Goal: Information Seeking & Learning: Learn about a topic

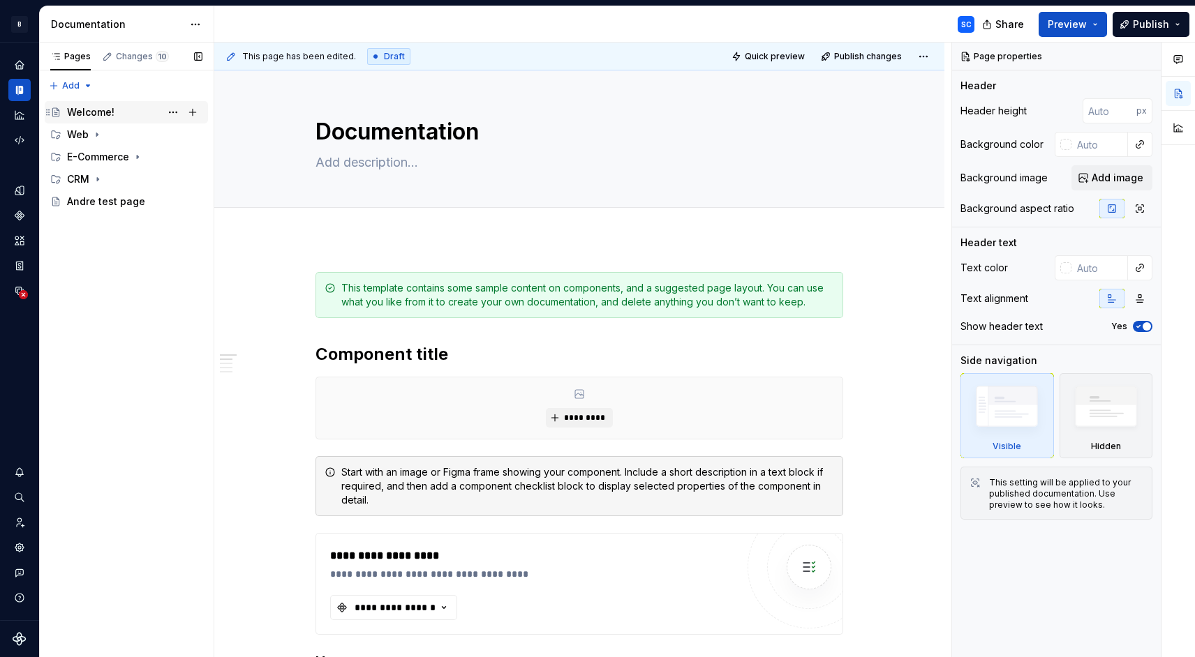
click at [97, 110] on div "Welcome!" at bounding box center [90, 112] width 47 height 14
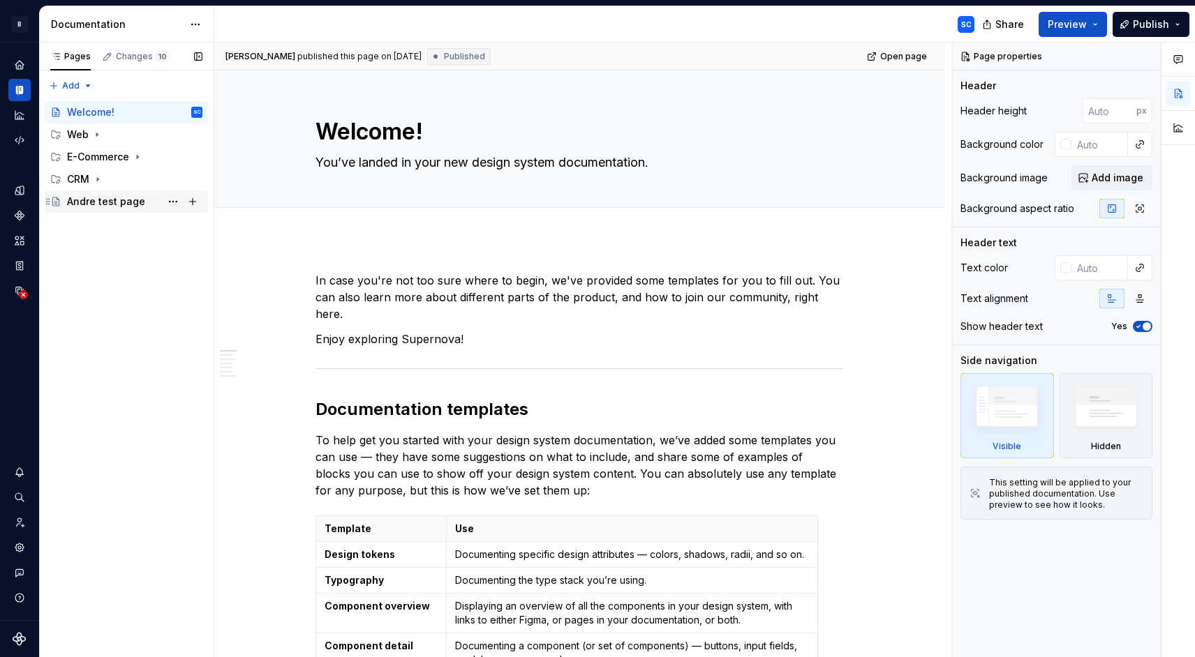
click at [103, 196] on div "Andre test page" at bounding box center [106, 202] width 78 height 14
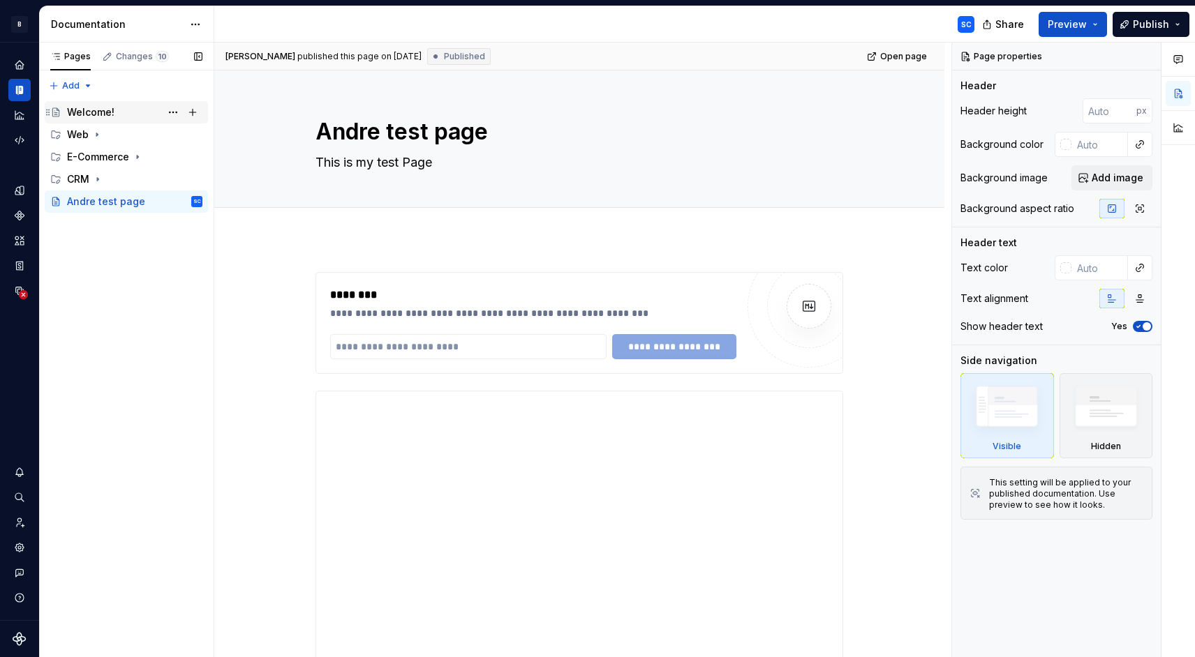
click at [114, 107] on div "Welcome!" at bounding box center [134, 113] width 135 height 20
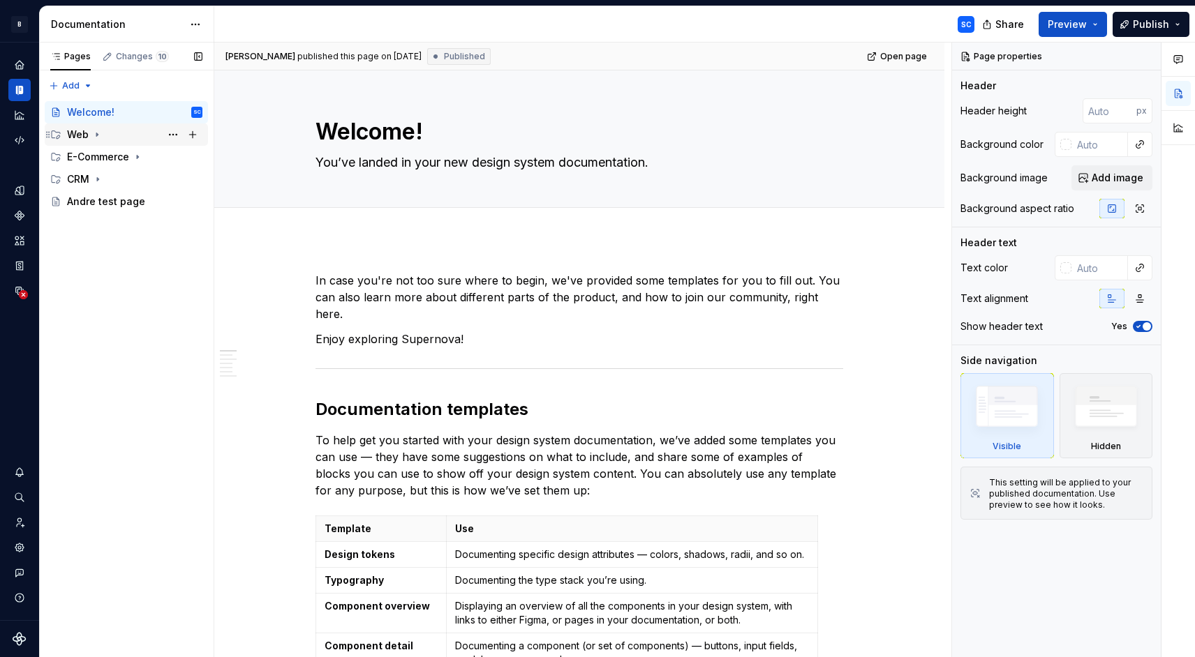
click at [109, 134] on div "Web" at bounding box center [134, 135] width 135 height 20
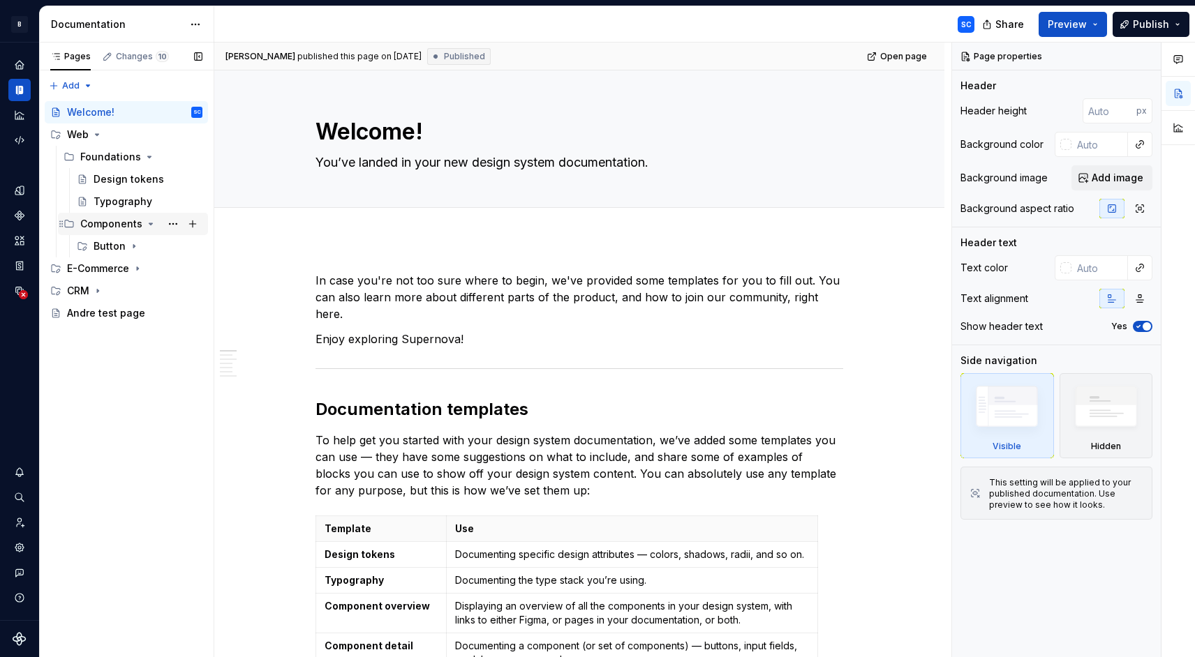
click at [113, 221] on div "Components" at bounding box center [111, 224] width 62 height 14
click at [116, 248] on div "Button" at bounding box center [110, 246] width 32 height 14
click at [132, 265] on div "Overview" at bounding box center [130, 269] width 46 height 14
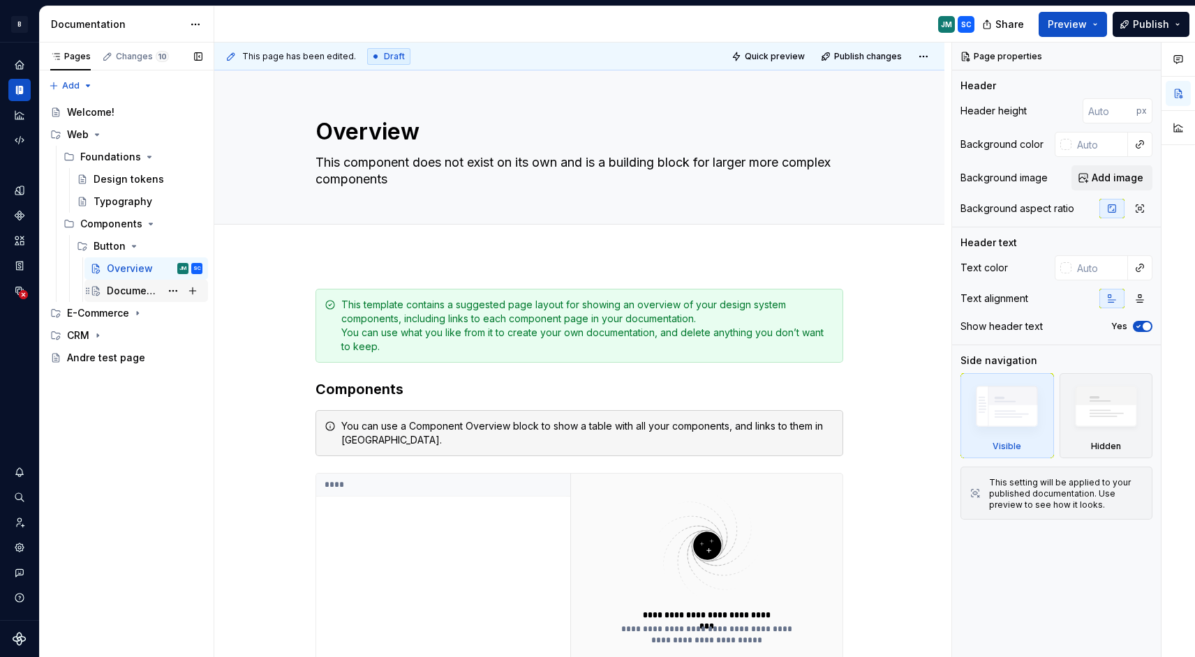
click at [140, 289] on div "Documentation" at bounding box center [134, 291] width 54 height 14
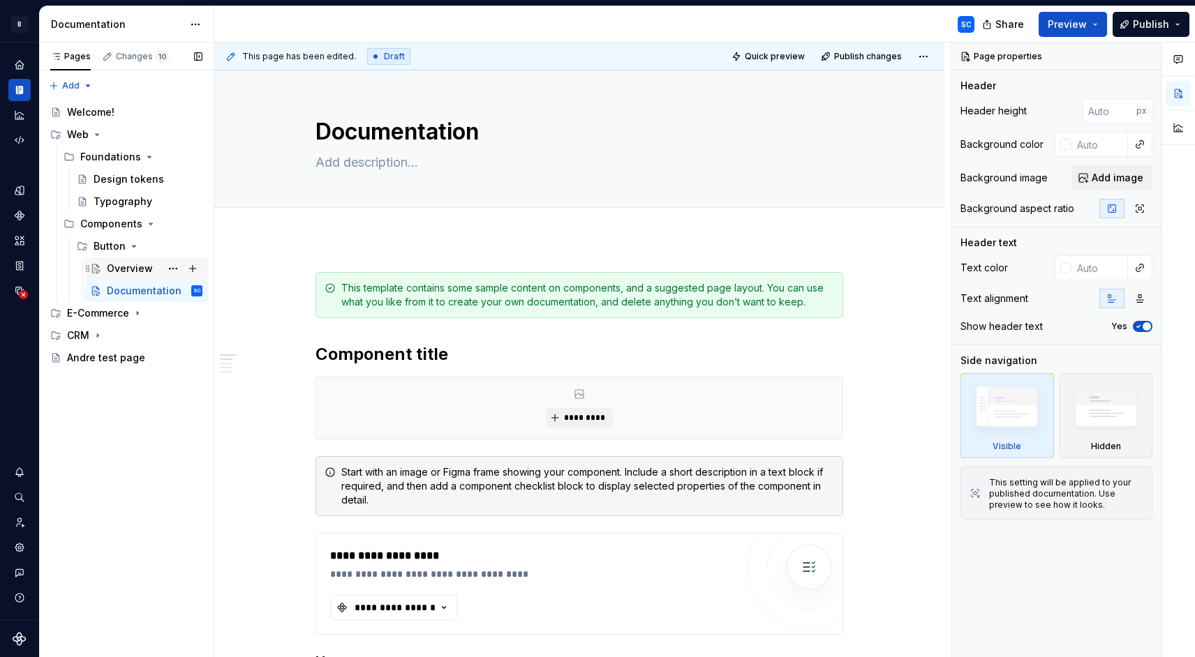
click at [132, 269] on div "Overview" at bounding box center [130, 269] width 46 height 14
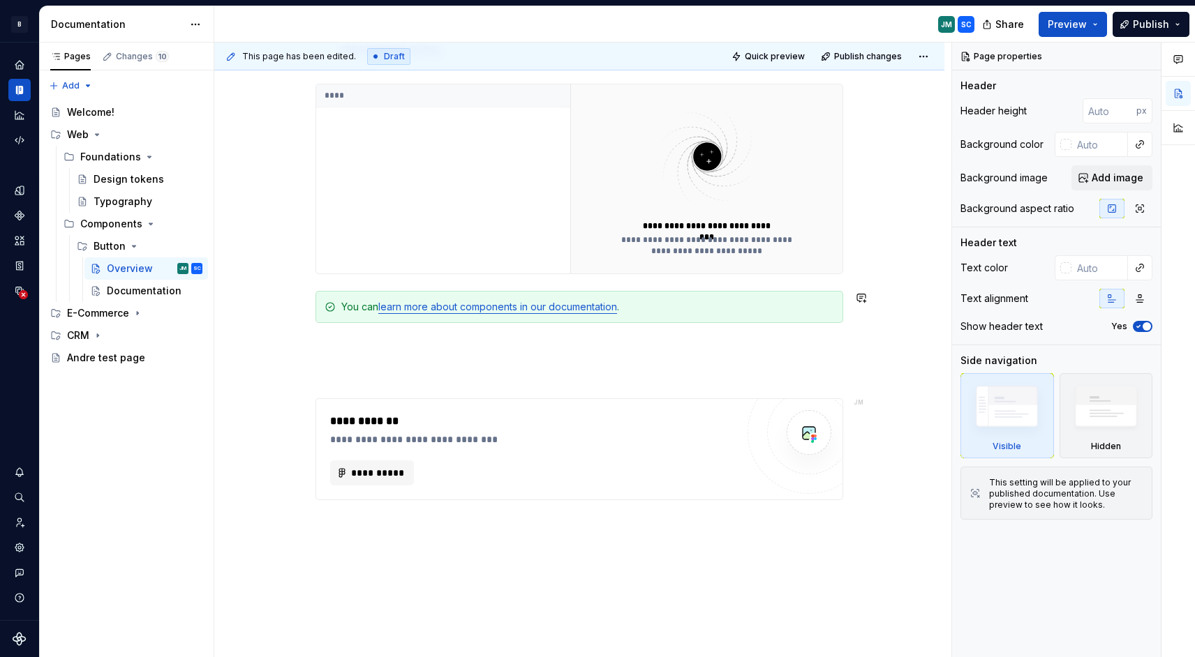
scroll to position [390, 0]
click at [393, 475] on span "**********" at bounding box center [377, 472] width 54 height 14
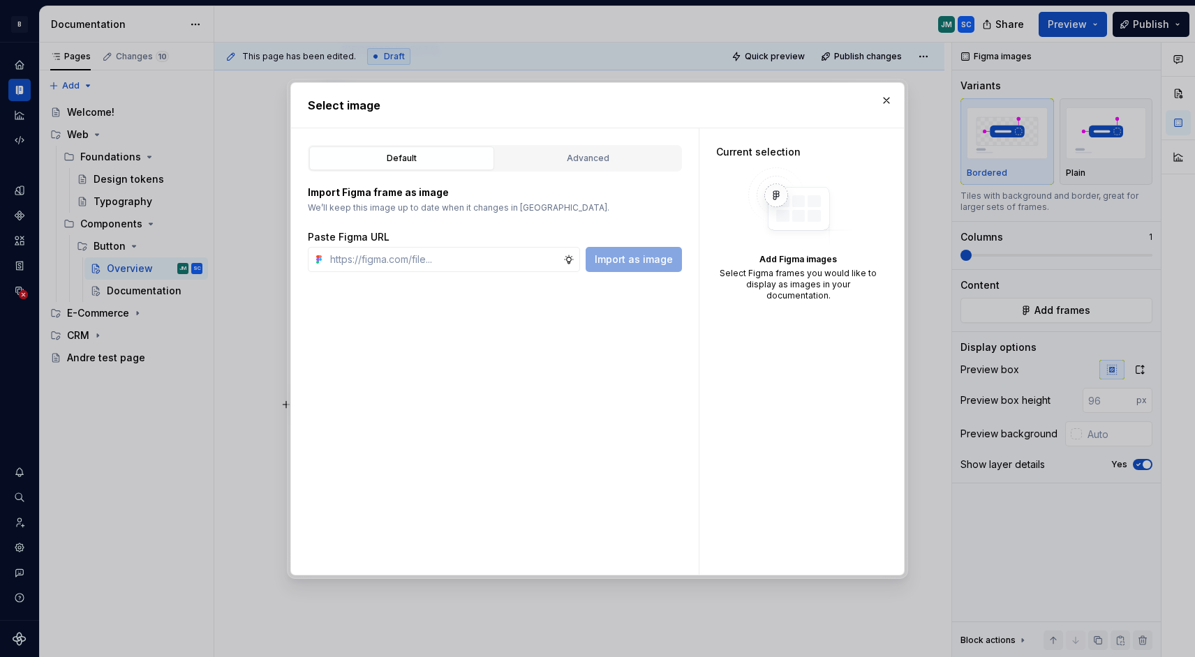
type textarea "*"
type input "[URL][DOMAIN_NAME]"
click at [649, 260] on span "Import as image" at bounding box center [634, 260] width 78 height 14
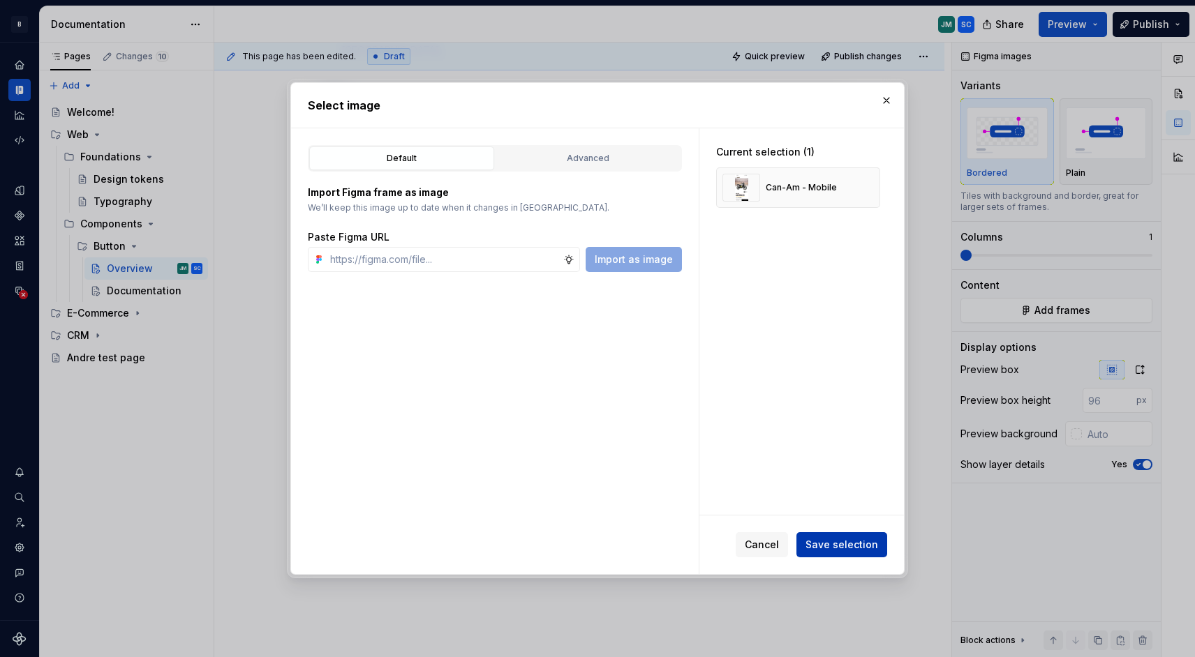
click at [837, 542] on span "Save selection" at bounding box center [841, 545] width 73 height 14
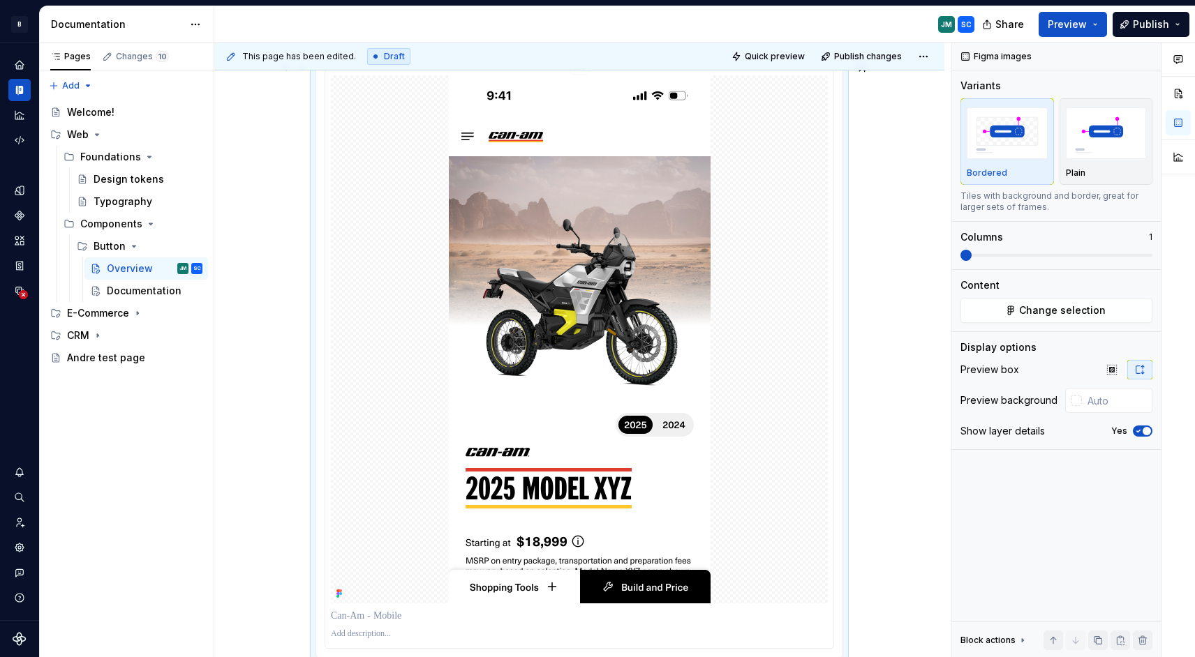
click at [710, 200] on img at bounding box center [580, 339] width 262 height 528
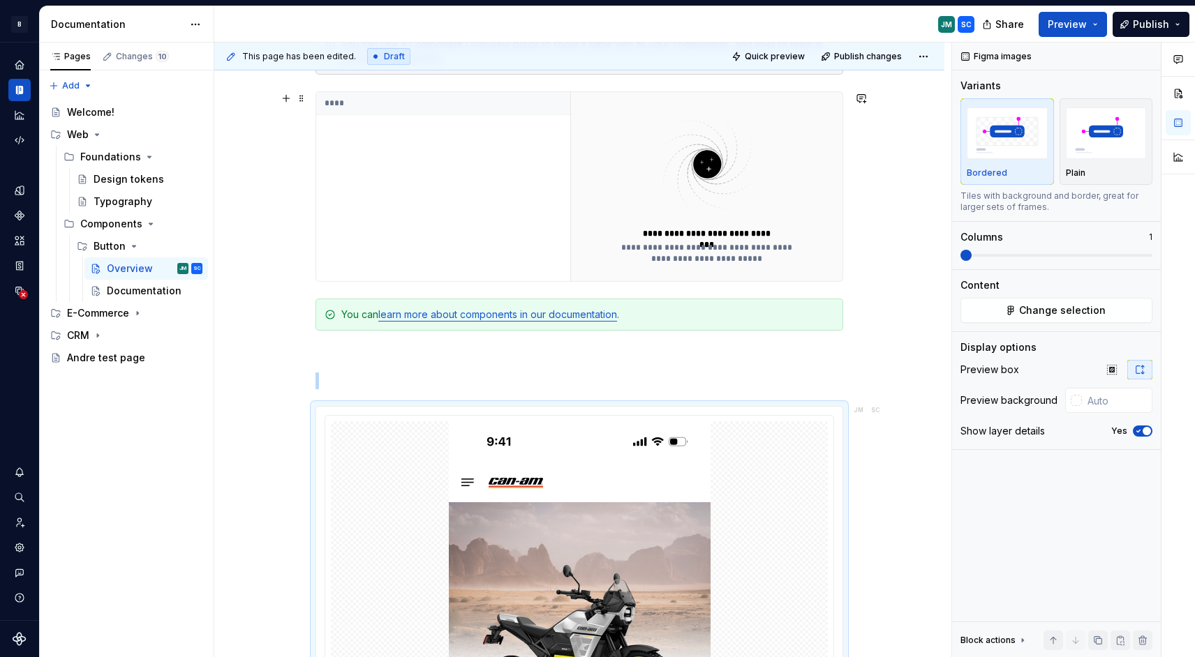
scroll to position [0, 0]
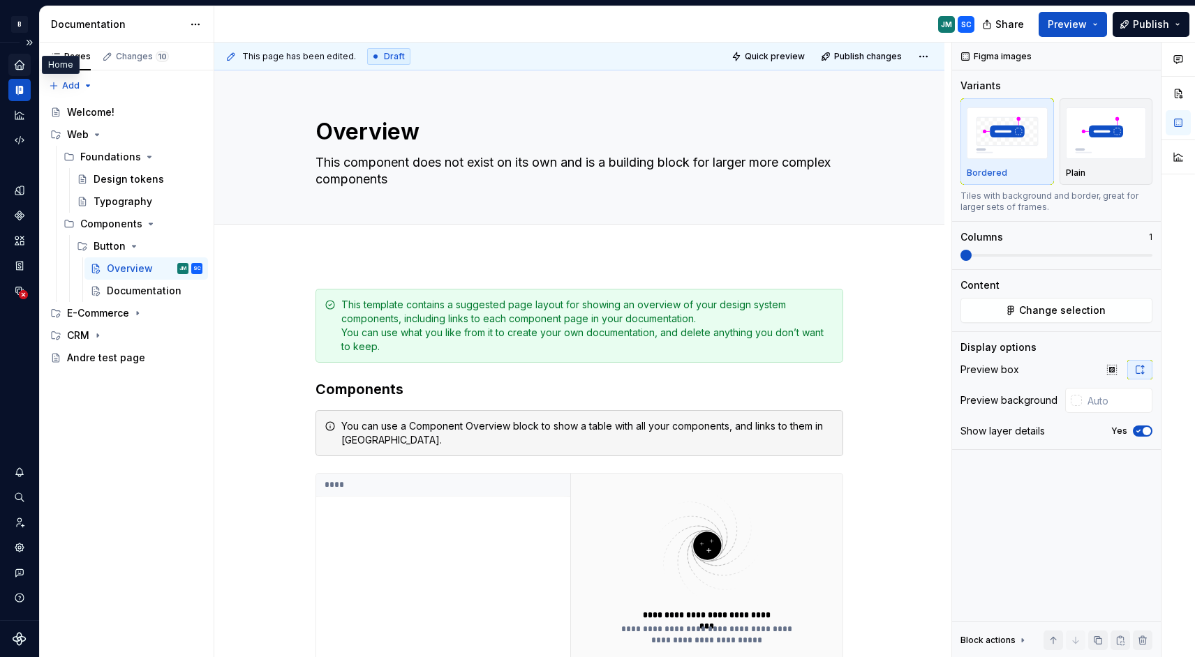
click at [22, 66] on icon "Home" at bounding box center [19, 64] width 9 height 9
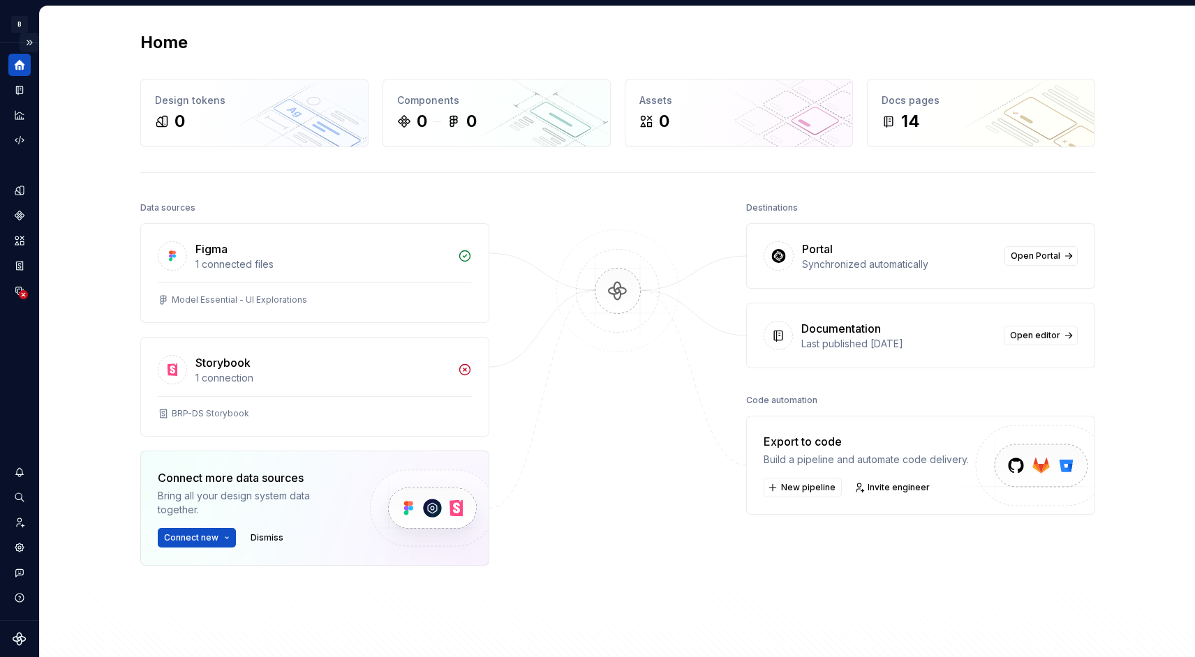
click at [31, 41] on button "Expand sidebar" at bounding box center [30, 43] width 20 height 20
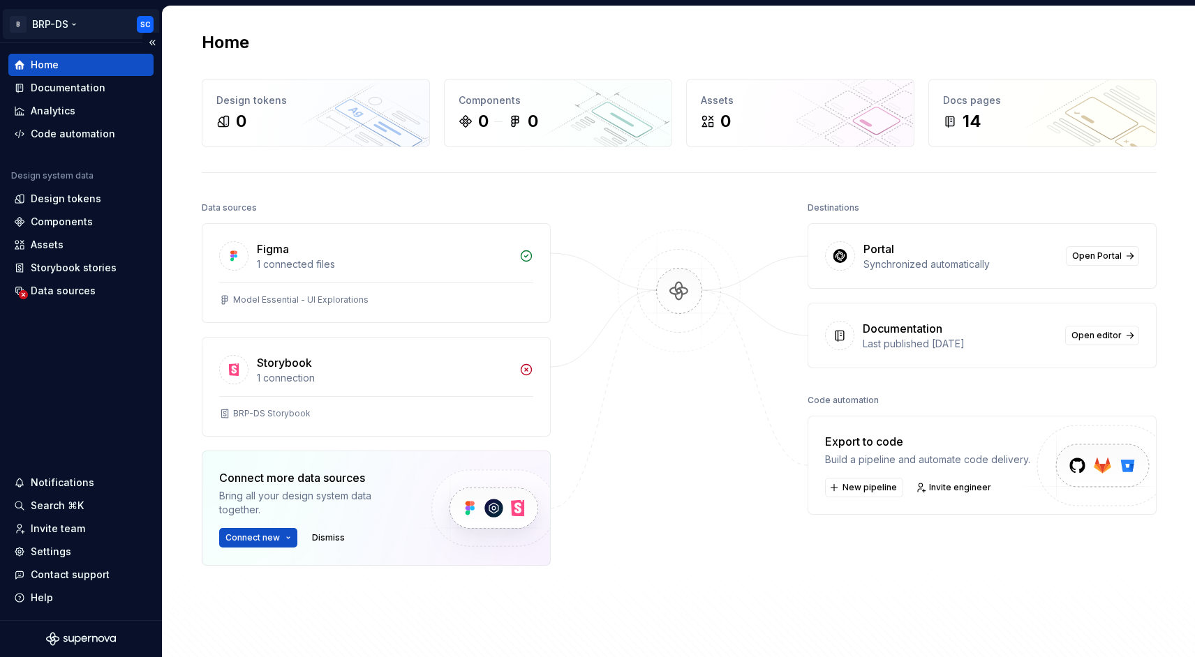
click at [56, 22] on html "B BRP-DS SC Home Documentation Analytics Code automation Design system data Des…" at bounding box center [597, 328] width 1195 height 657
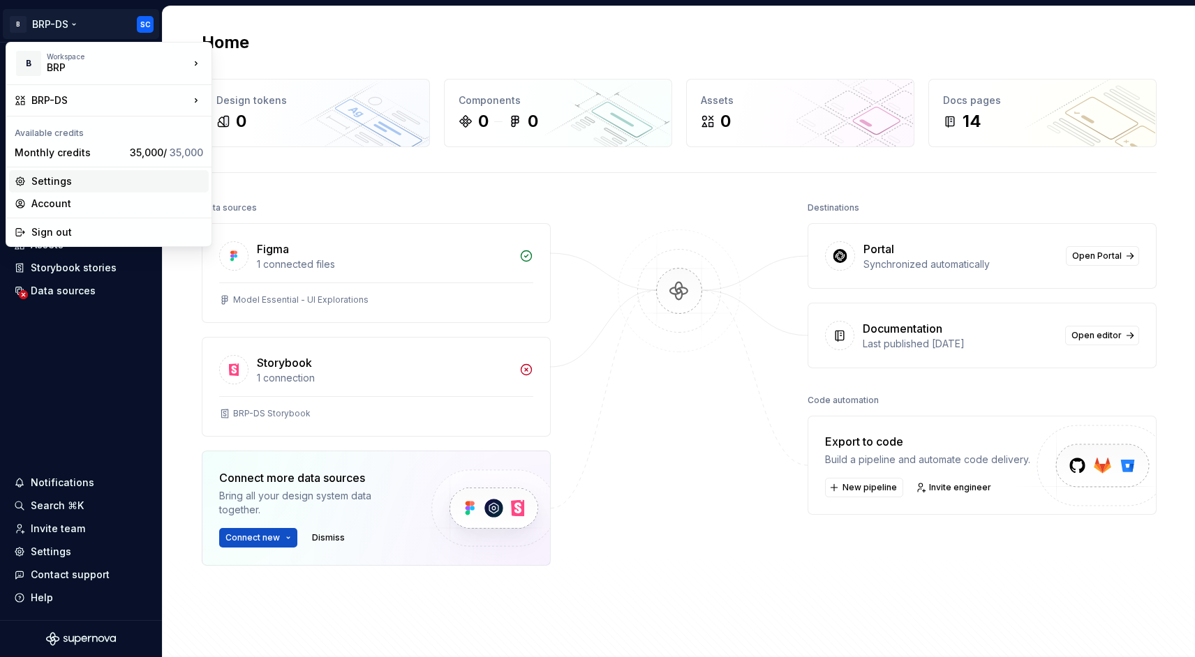
click at [57, 182] on div "Settings" at bounding box center [117, 181] width 172 height 14
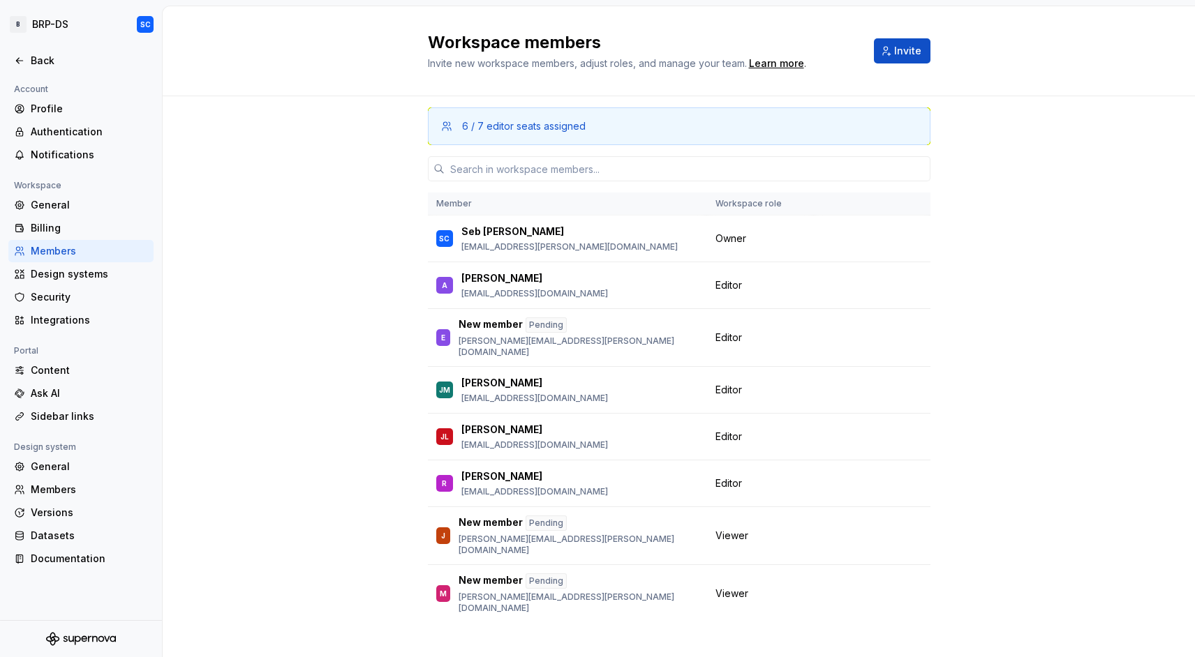
click at [59, 257] on div "Members" at bounding box center [89, 251] width 117 height 14
click at [879, 380] on button "Change role" at bounding box center [859, 390] width 75 height 20
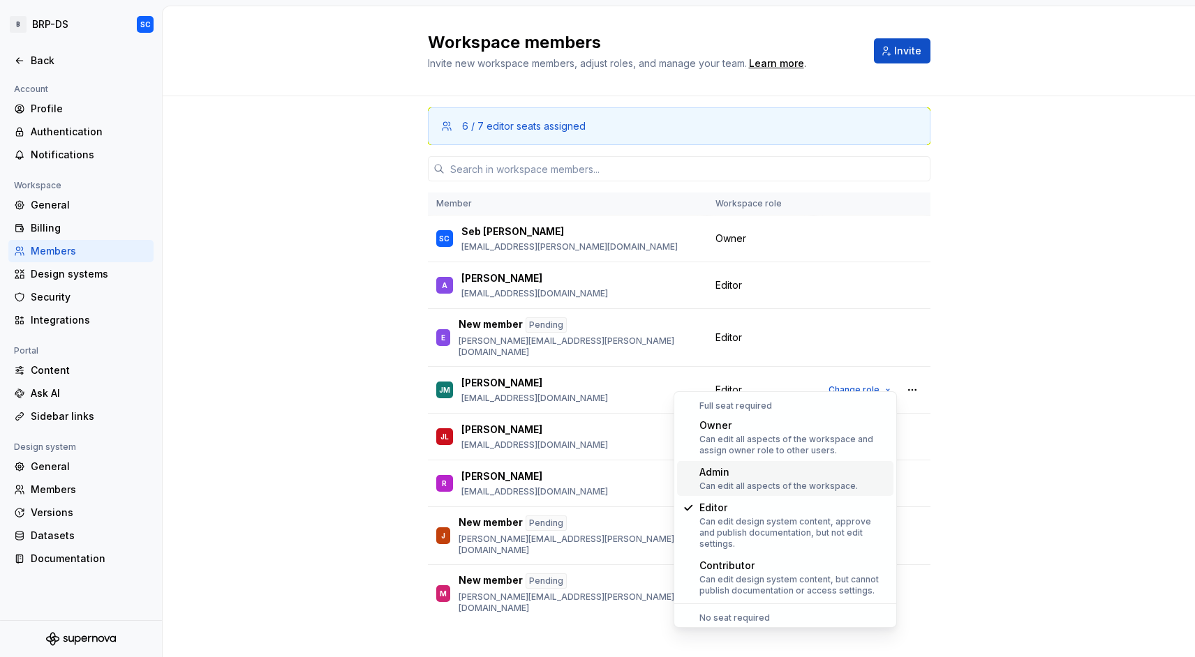
click at [796, 476] on div "Admin" at bounding box center [778, 472] width 158 height 14
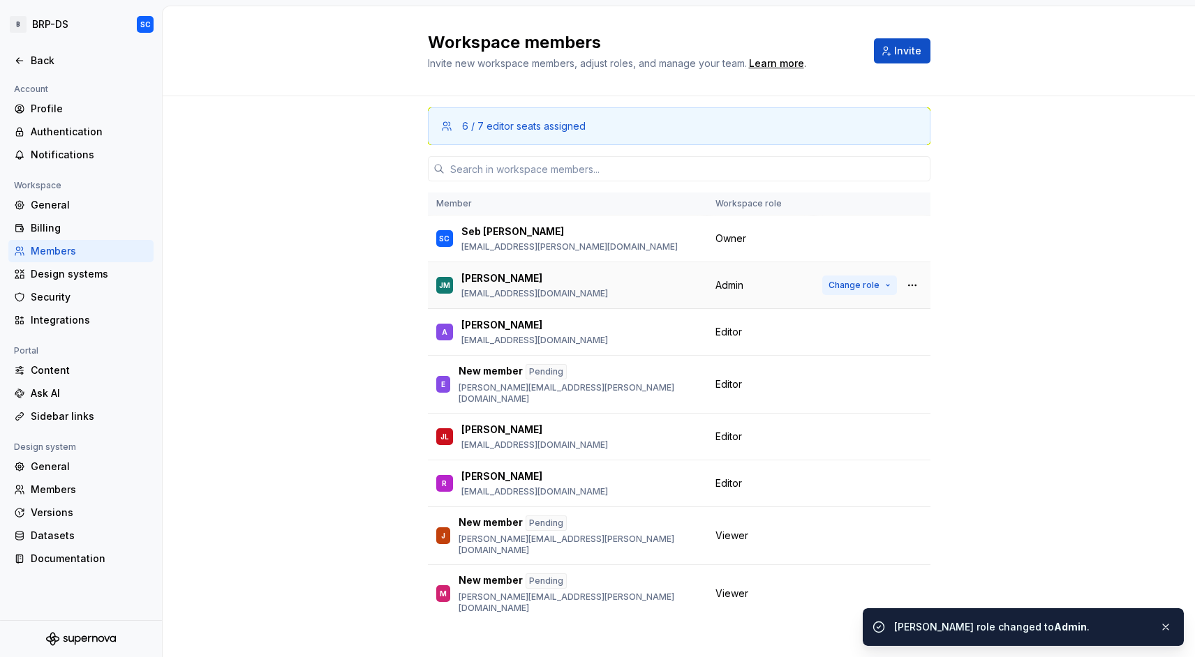
click at [888, 283] on button "Change role" at bounding box center [859, 286] width 75 height 20
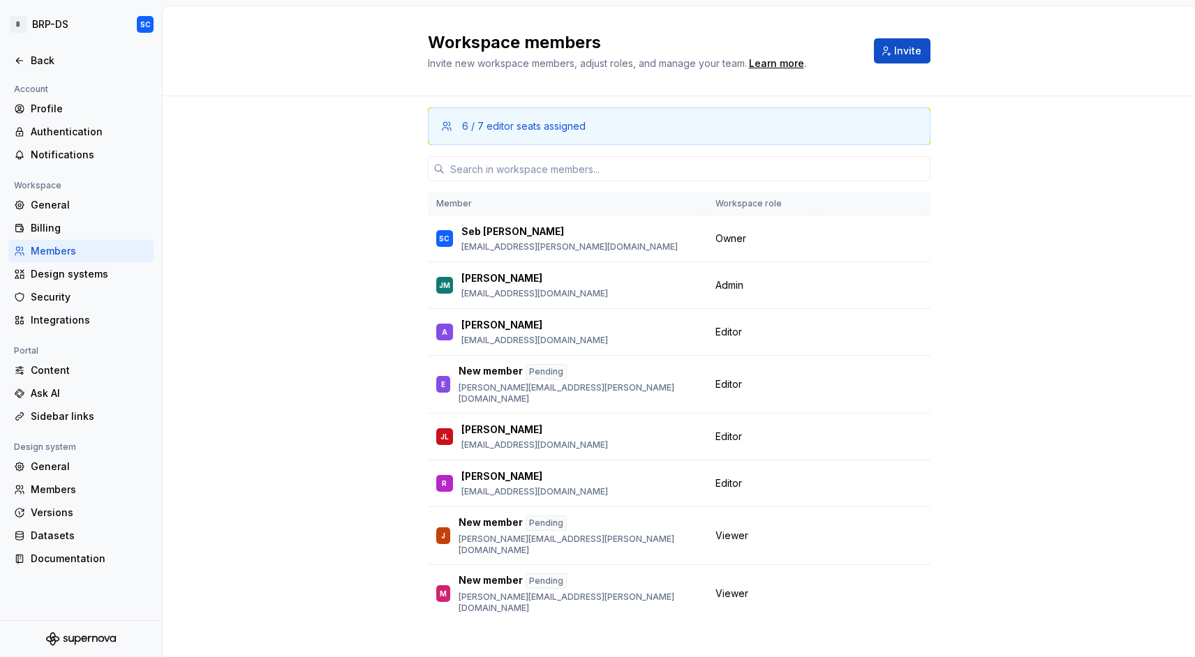
click at [1059, 316] on div "6 / 7 editor seats assigned Member Workspace role SC Seb Cayer [EMAIL_ADDRESS][…" at bounding box center [679, 385] width 1032 height 579
click at [70, 27] on html "B BRP-DS SC Back Account Profile Authentication Notifications Workspace General…" at bounding box center [597, 328] width 1195 height 657
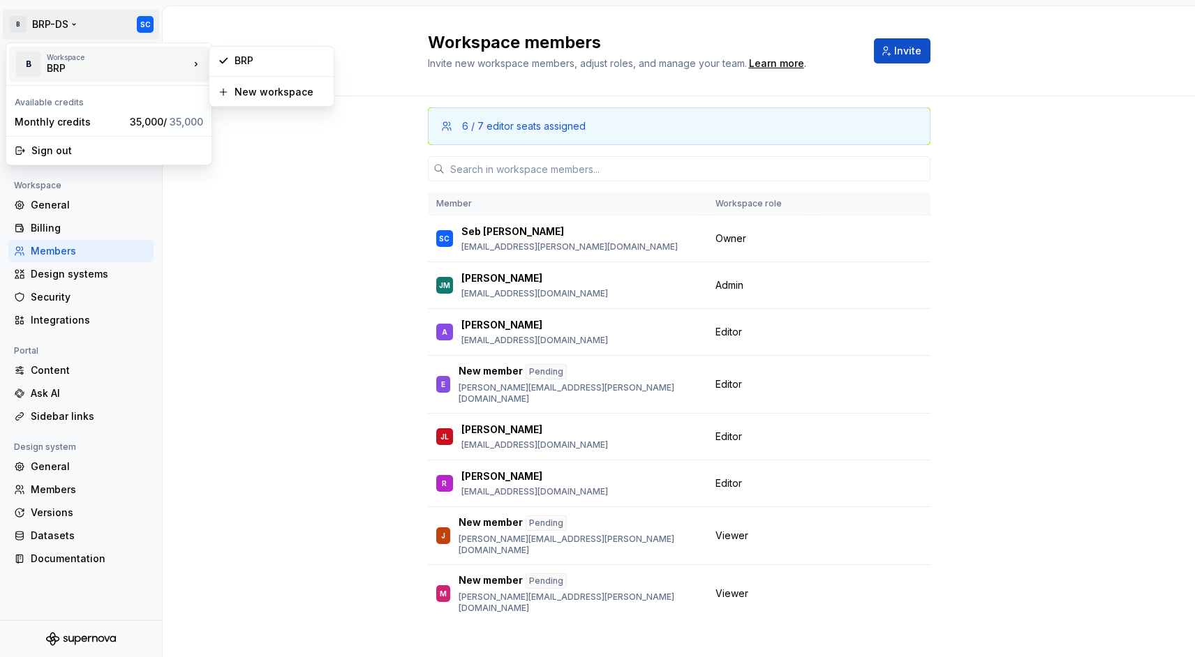
click at [59, 64] on div "BRP" at bounding box center [106, 68] width 119 height 14
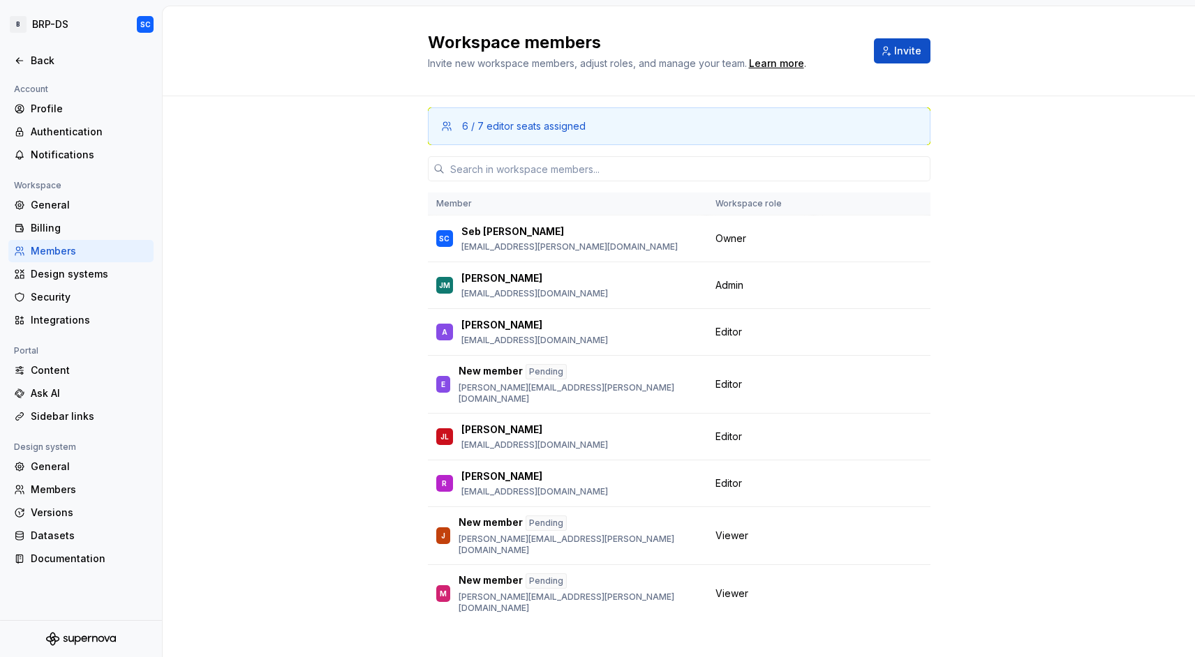
click at [734, 424] on html "B BRP-DS SC Back Account Profile Authentication Notifications Workspace General…" at bounding box center [597, 328] width 1195 height 657
click at [877, 431] on span "Change role" at bounding box center [853, 436] width 51 height 11
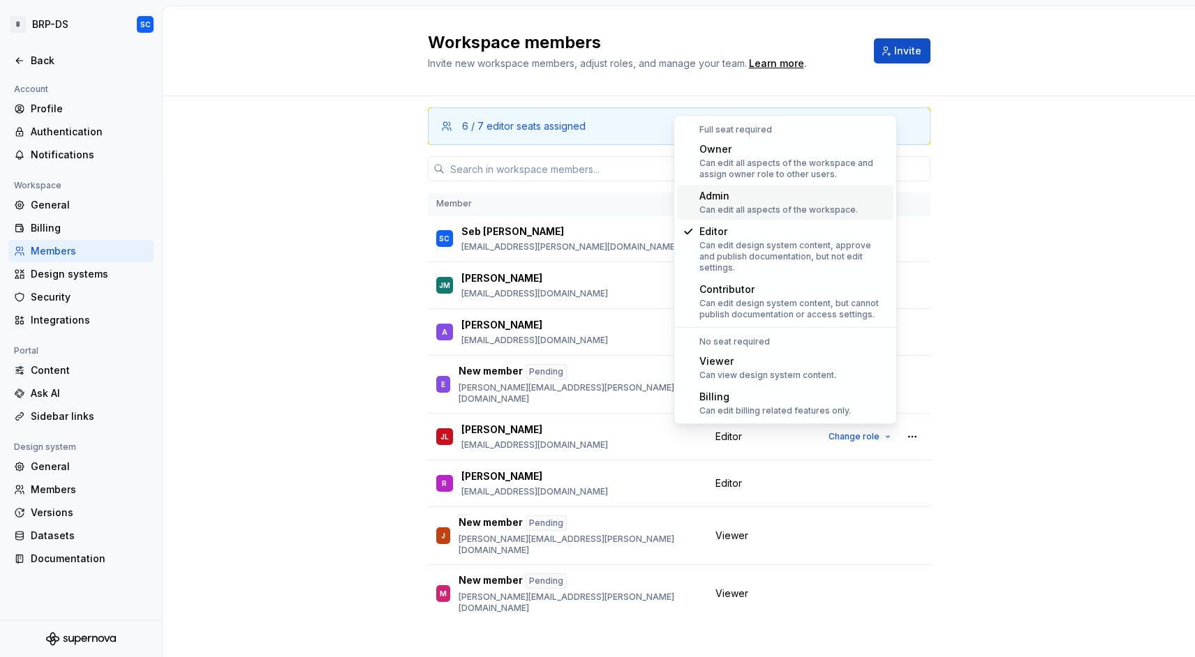
click at [812, 204] on div "Can edit all aspects of the workspace." at bounding box center [778, 209] width 158 height 11
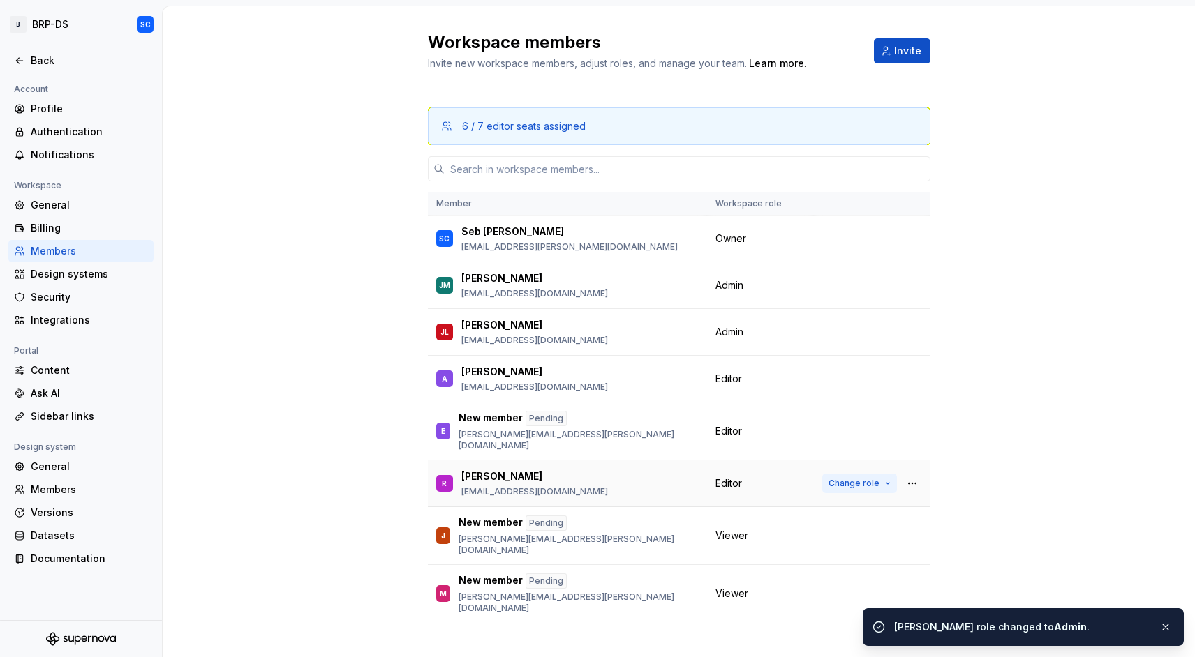
click at [891, 474] on button "Change role" at bounding box center [859, 484] width 75 height 20
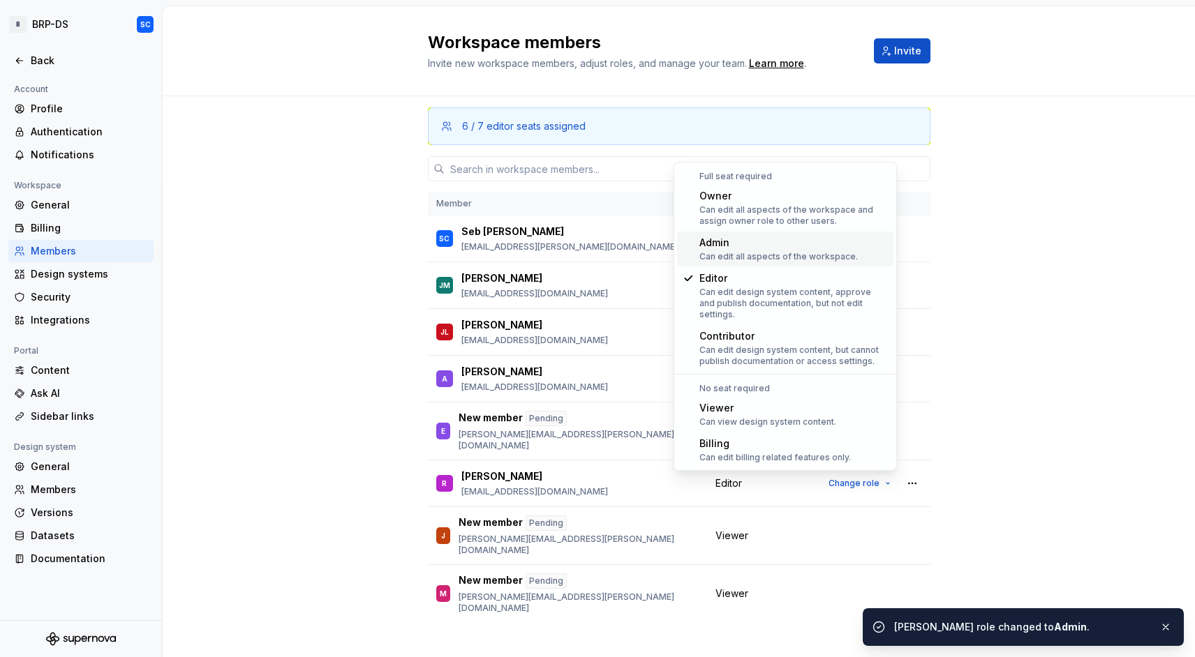
click at [791, 257] on div "Can edit all aspects of the workspace." at bounding box center [778, 256] width 158 height 11
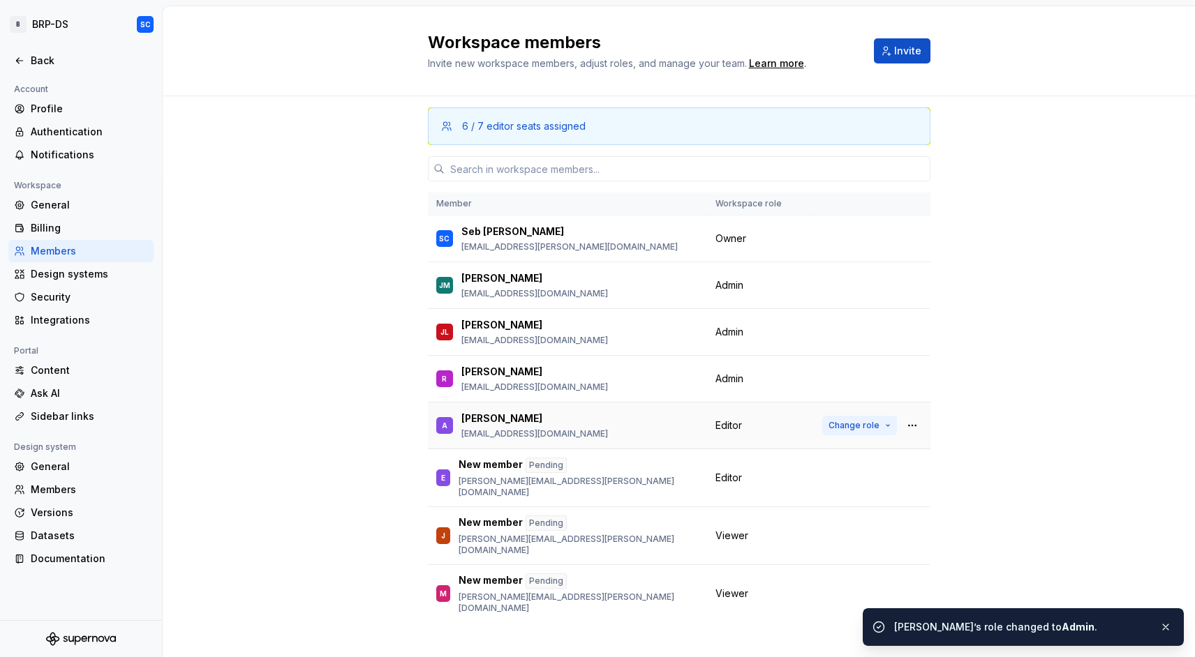
click at [879, 423] on button "Change role" at bounding box center [859, 426] width 75 height 20
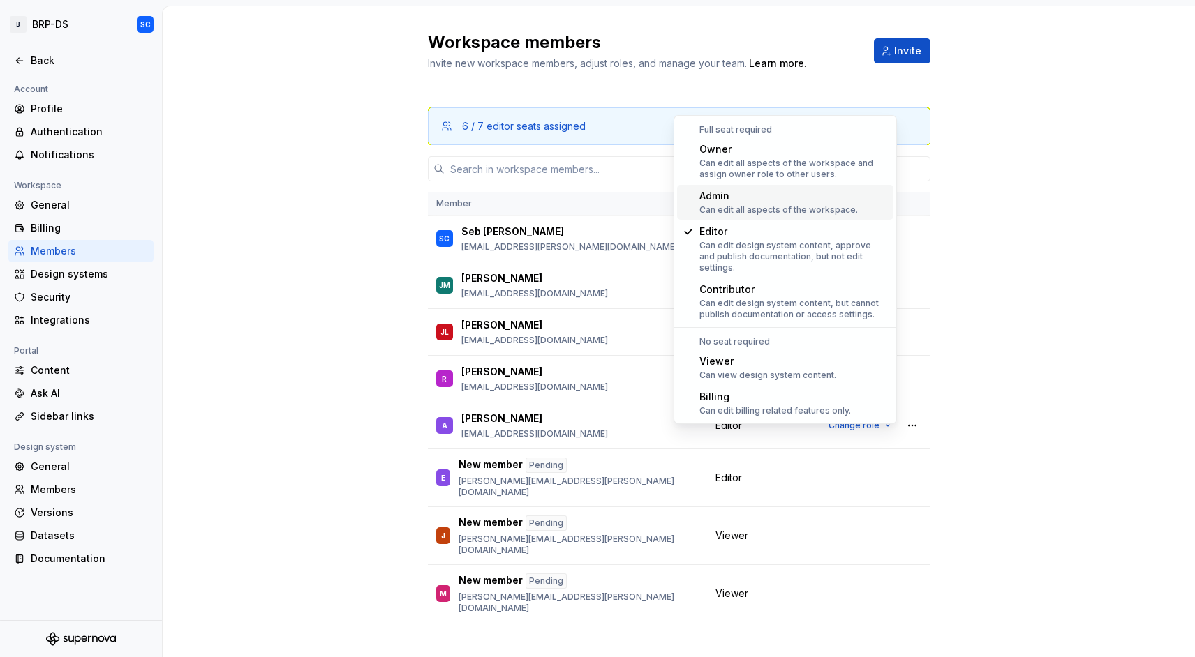
click at [796, 212] on div "Can edit all aspects of the workspace." at bounding box center [778, 209] width 158 height 11
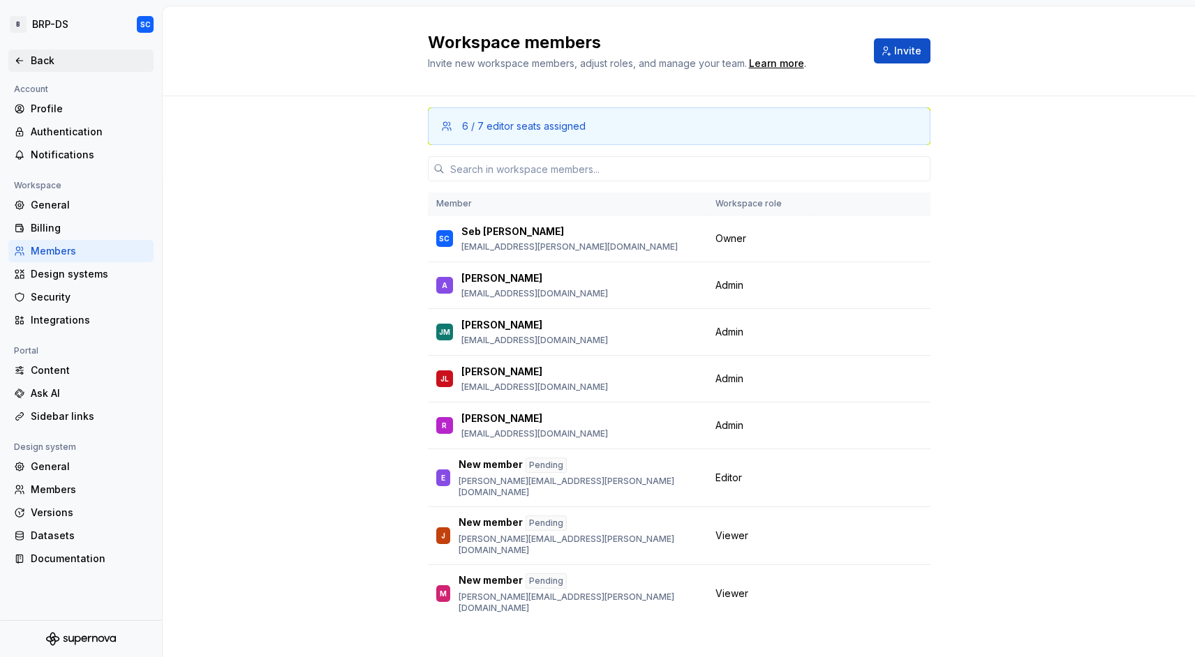
click at [41, 64] on div "Back" at bounding box center [89, 61] width 117 height 14
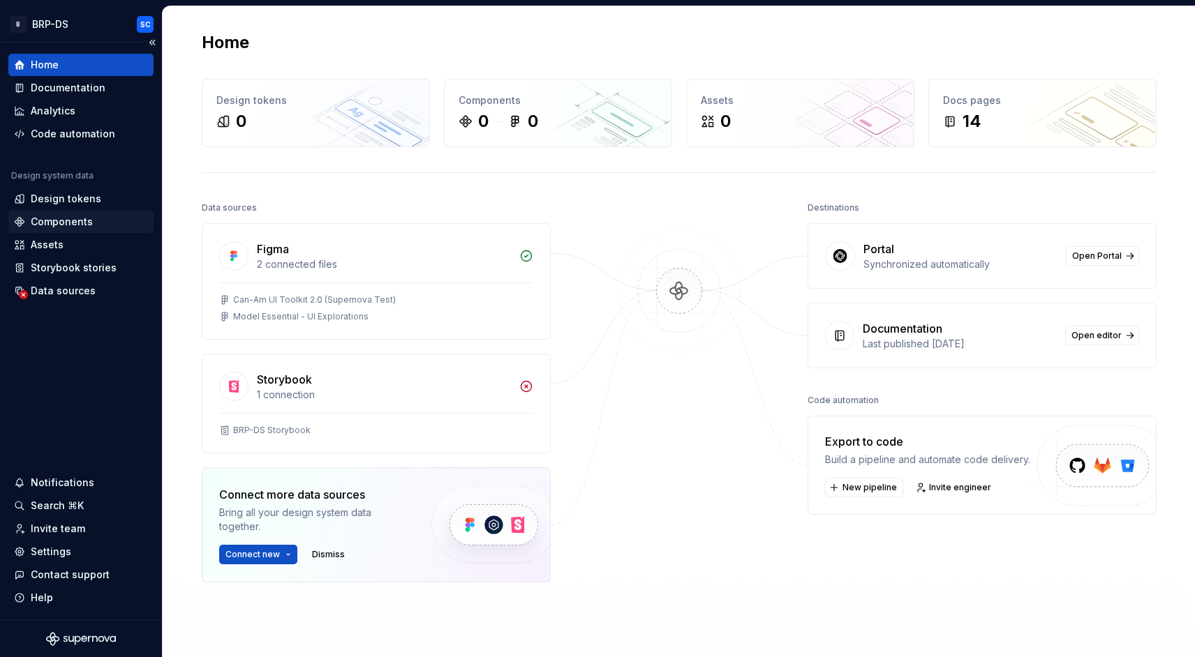
click at [48, 220] on div "Components" at bounding box center [62, 222] width 62 height 14
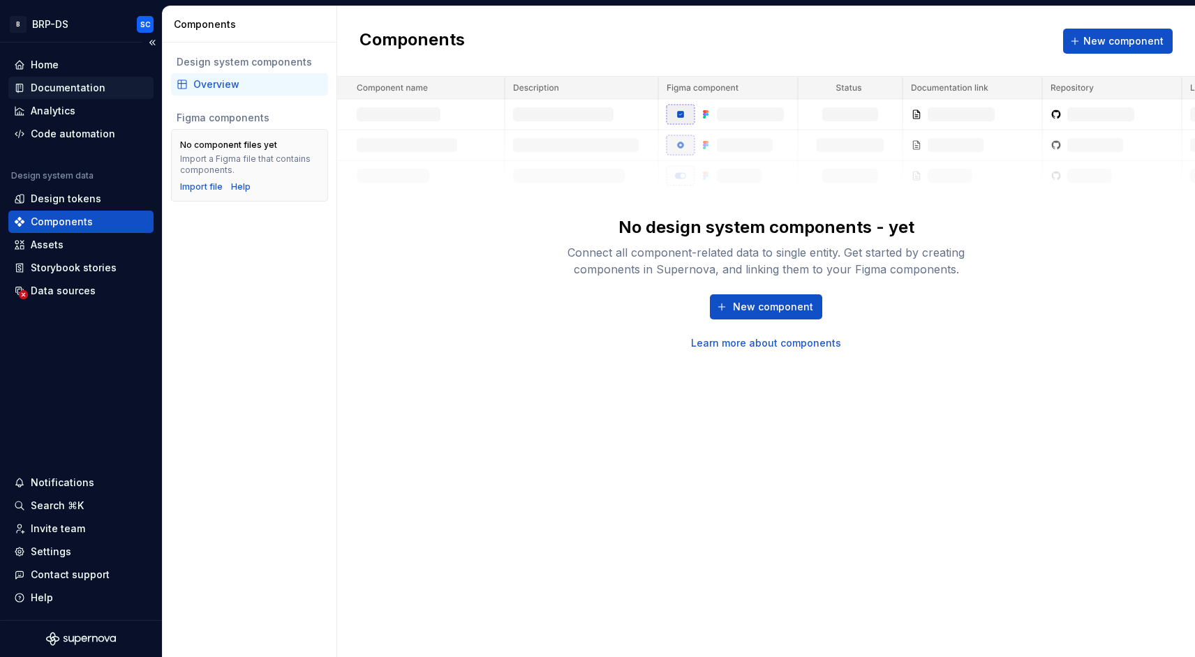
click at [80, 88] on div "Documentation" at bounding box center [68, 88] width 75 height 14
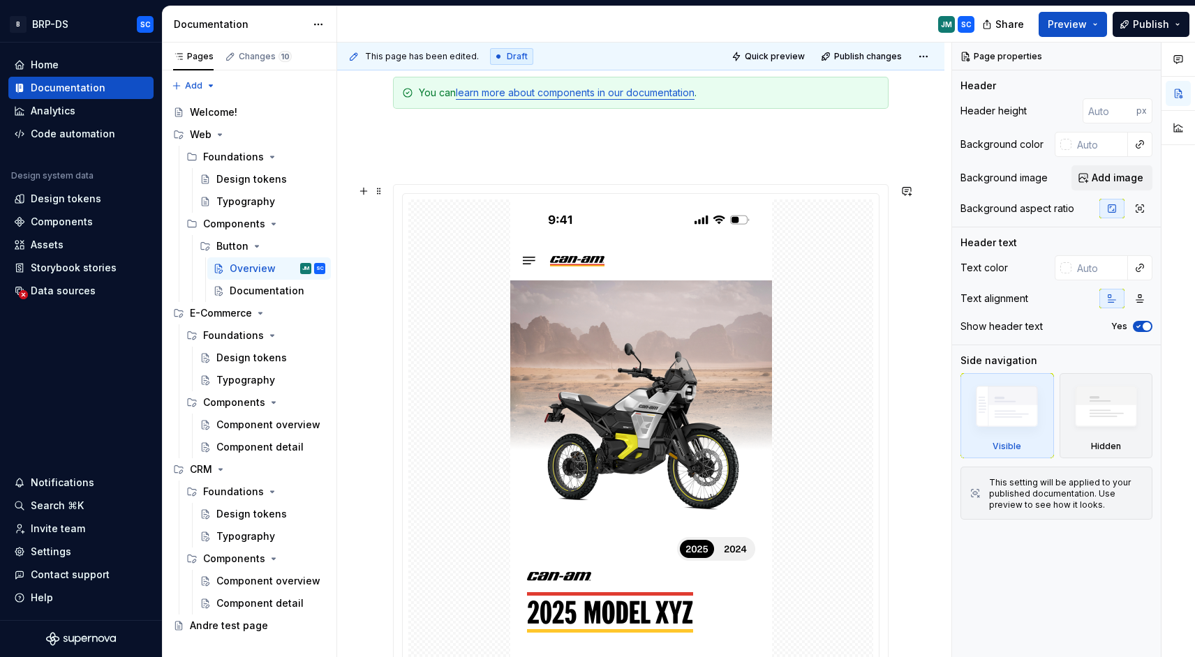
scroll to position [606, 0]
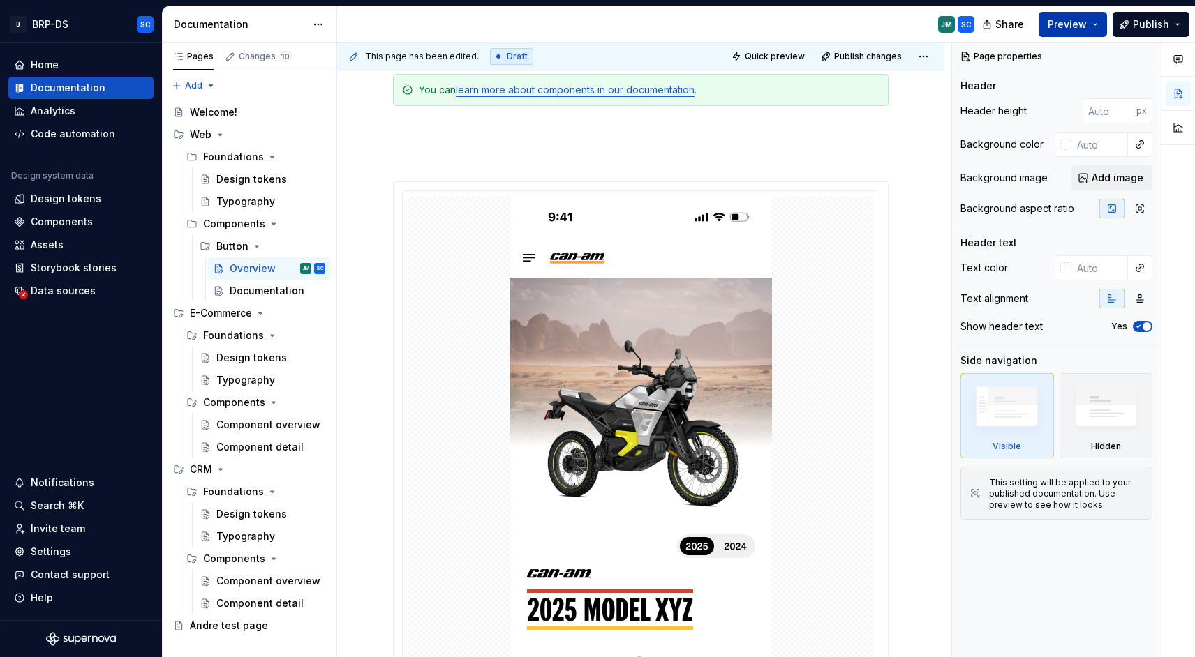
click at [1093, 21] on button "Preview" at bounding box center [1072, 24] width 68 height 25
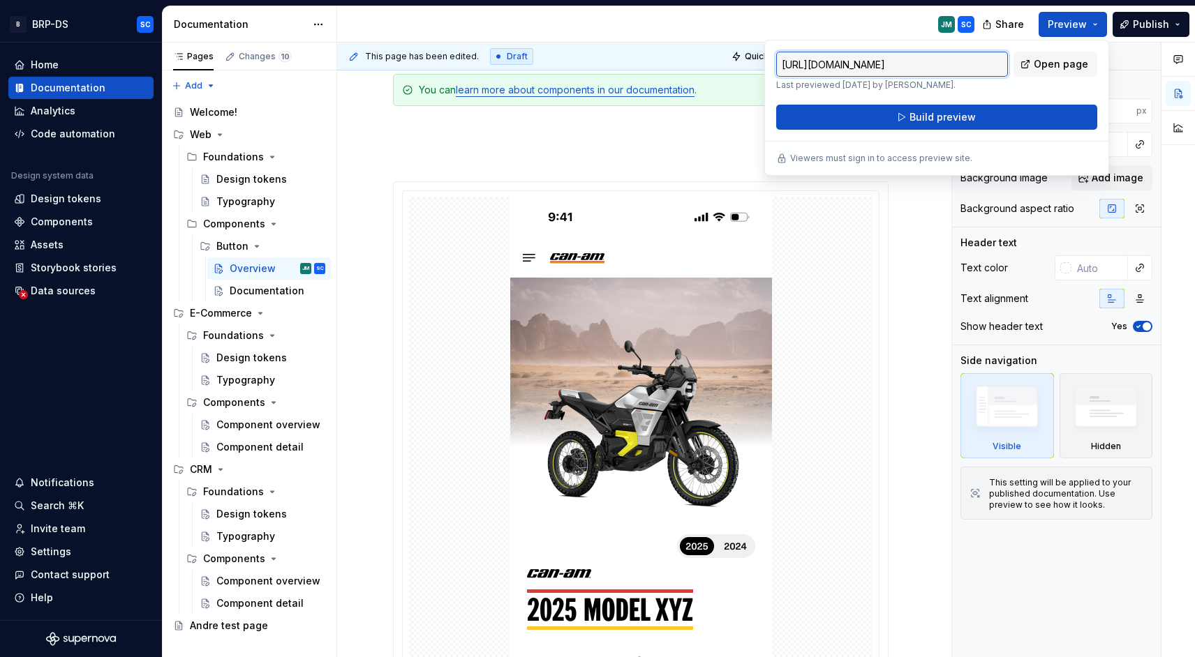
click at [920, 72] on input "[URL][DOMAIN_NAME]" at bounding box center [892, 64] width 232 height 25
drag, startPoint x: 899, startPoint y: 64, endPoint x: 816, endPoint y: 68, distance: 82.5
click at [816, 68] on input "[URL][DOMAIN_NAME]" at bounding box center [892, 64] width 232 height 25
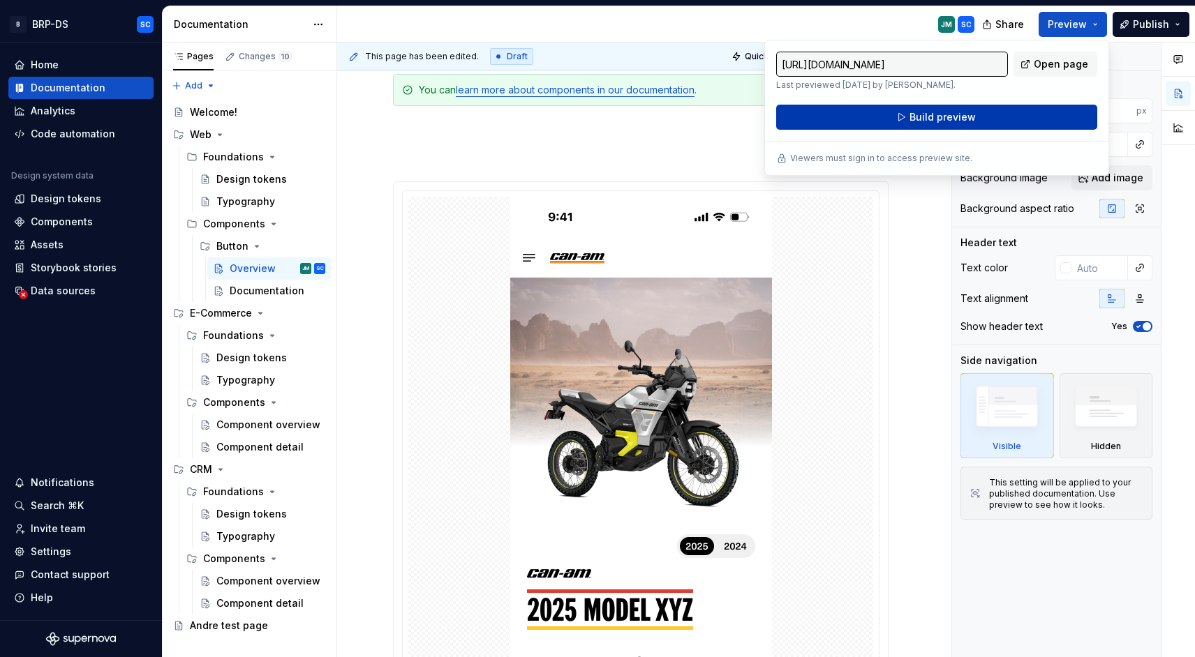
click at [962, 116] on span "Build preview" at bounding box center [942, 117] width 66 height 14
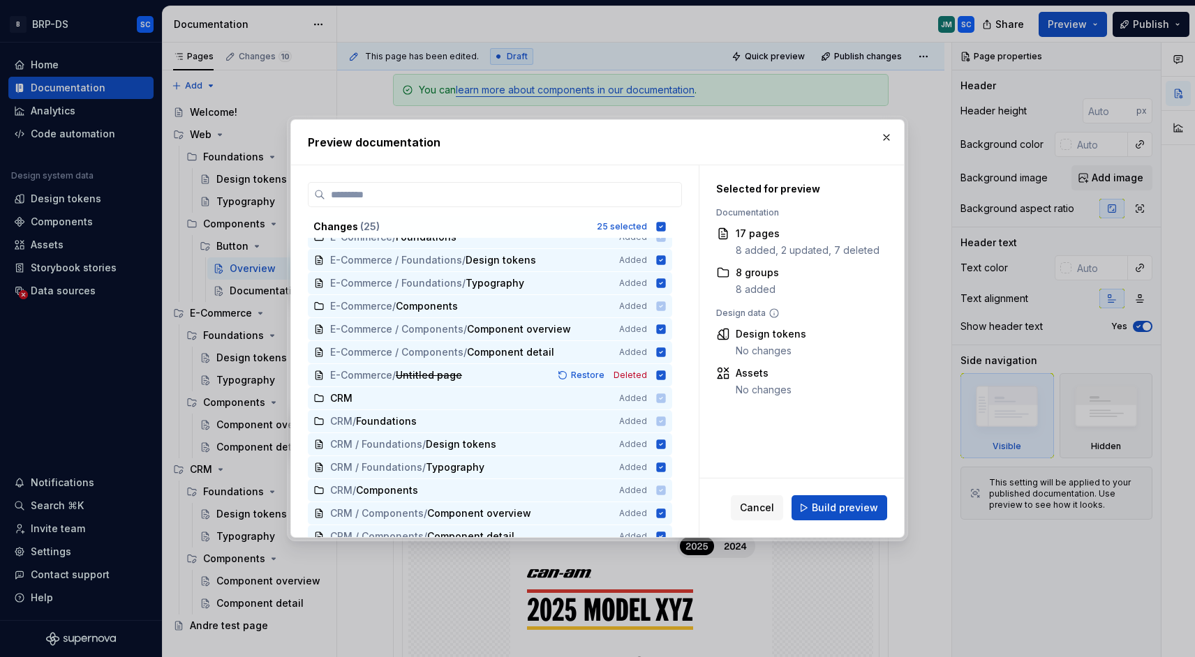
scroll to position [279, 0]
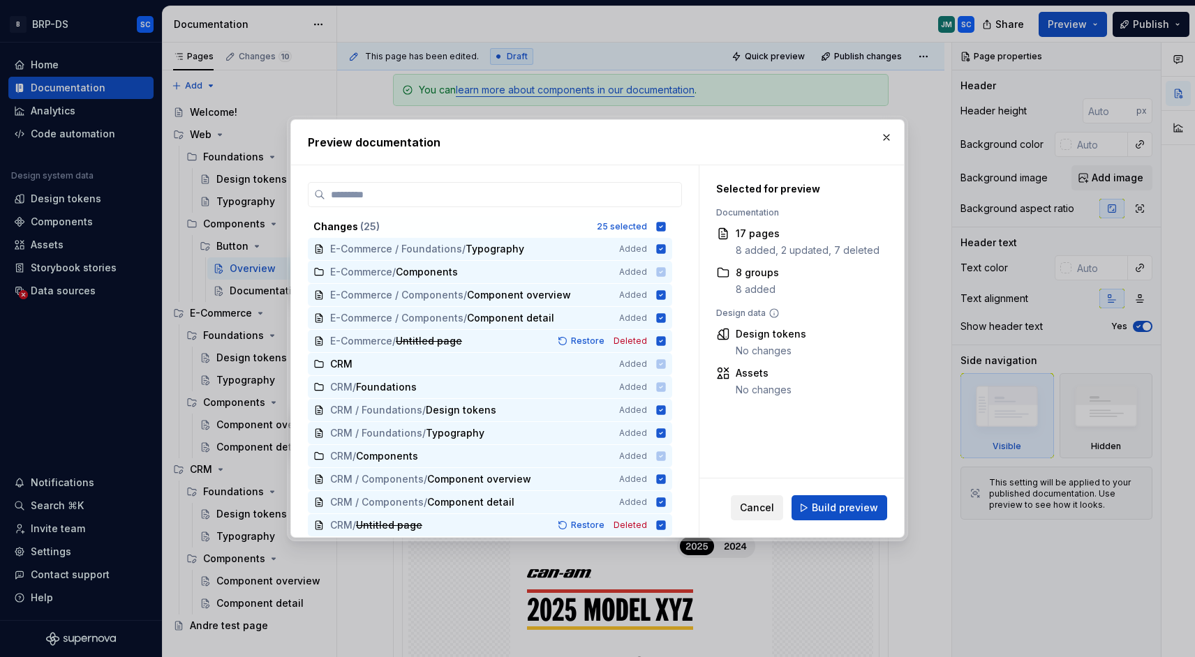
click at [760, 504] on span "Cancel" at bounding box center [757, 508] width 34 height 14
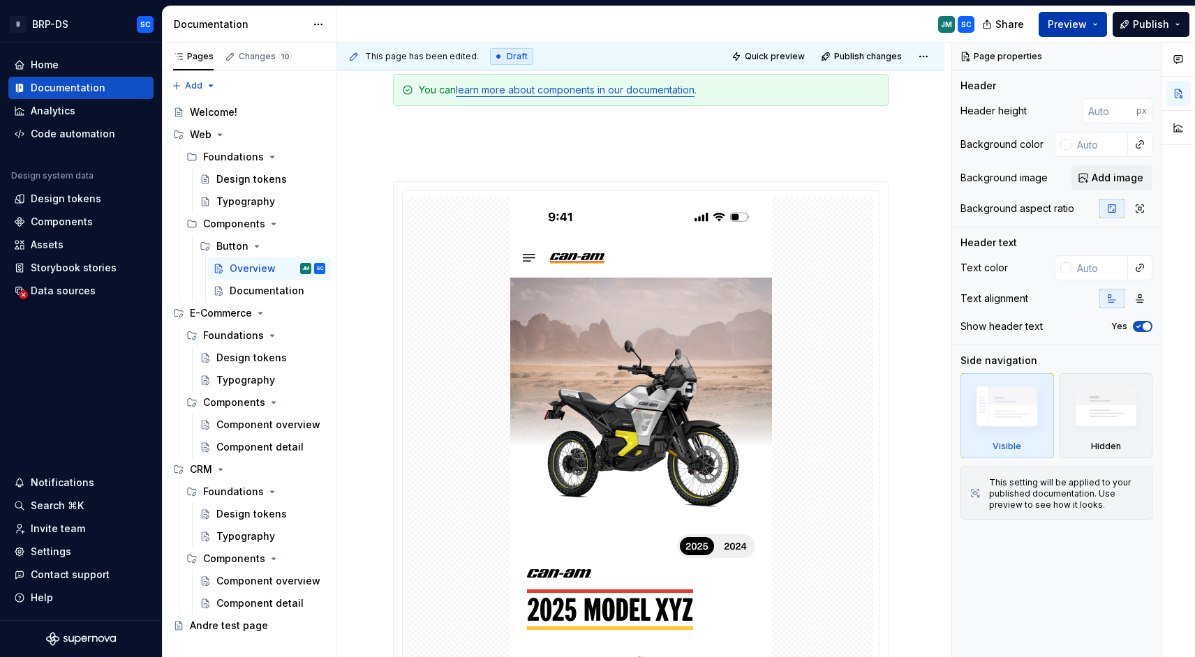
click at [1107, 22] on button "Preview" at bounding box center [1072, 24] width 68 height 25
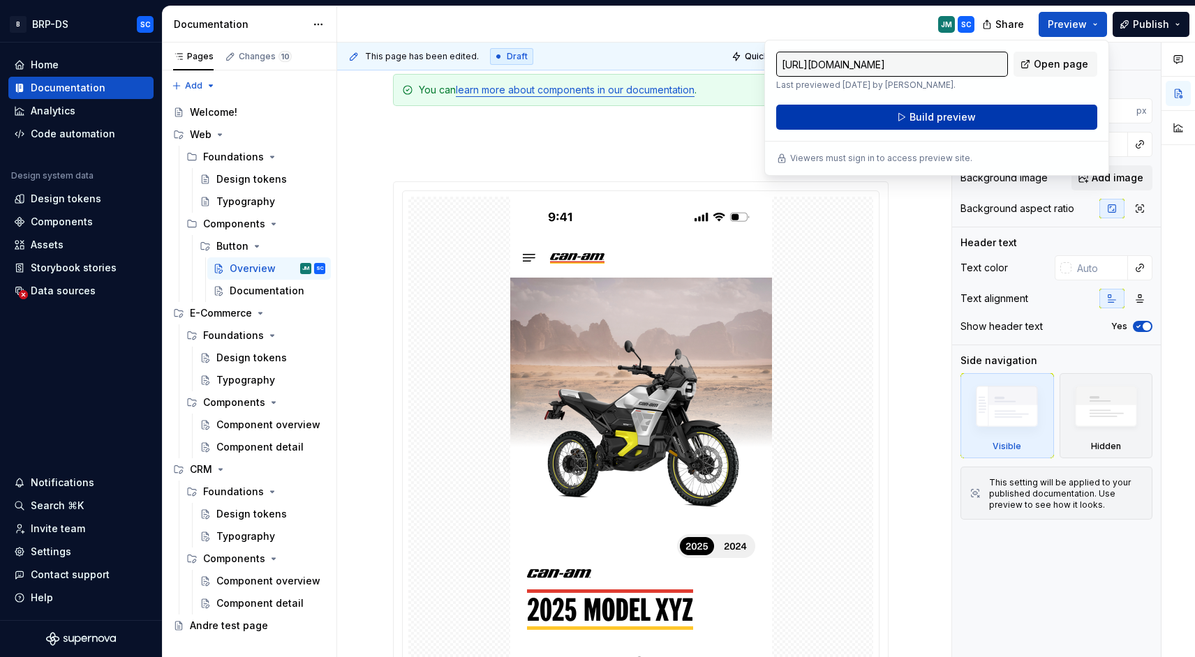
click at [958, 116] on span "Build preview" at bounding box center [942, 117] width 66 height 14
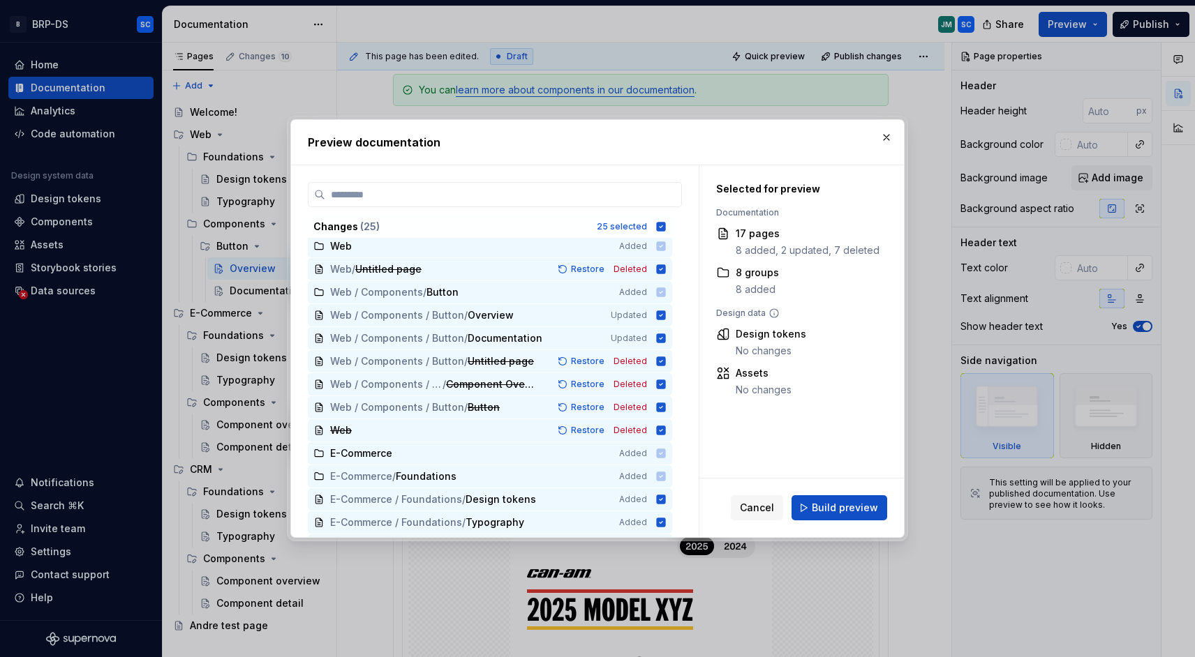
scroll to position [2, 0]
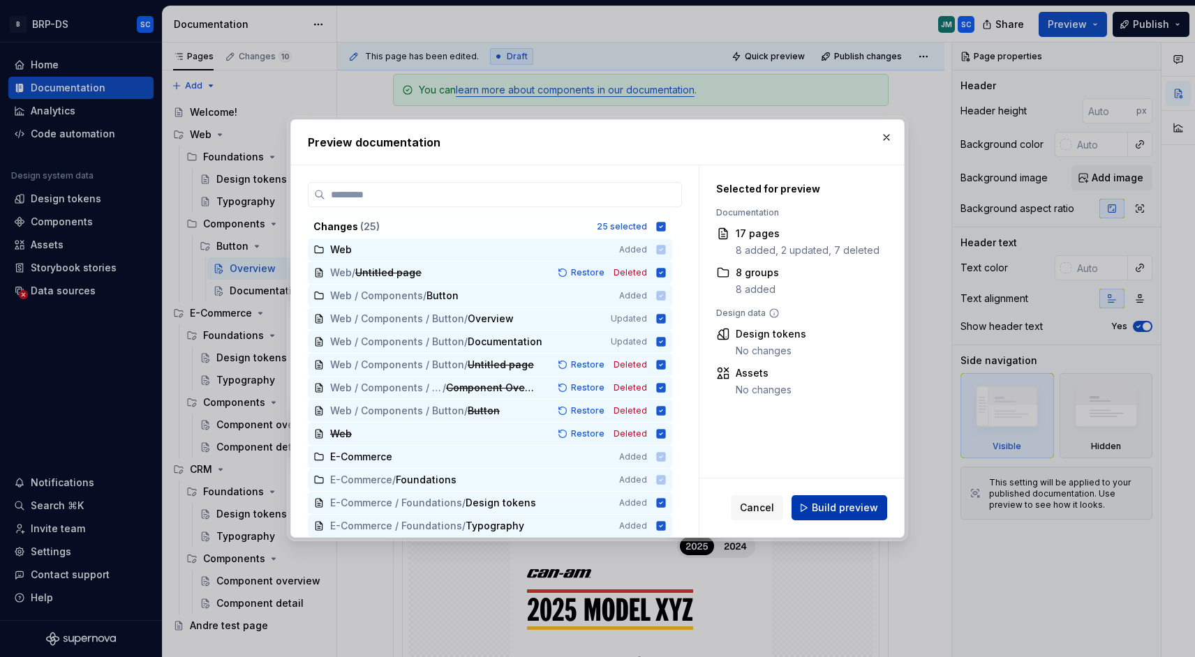
click at [830, 506] on span "Build preview" at bounding box center [845, 508] width 66 height 14
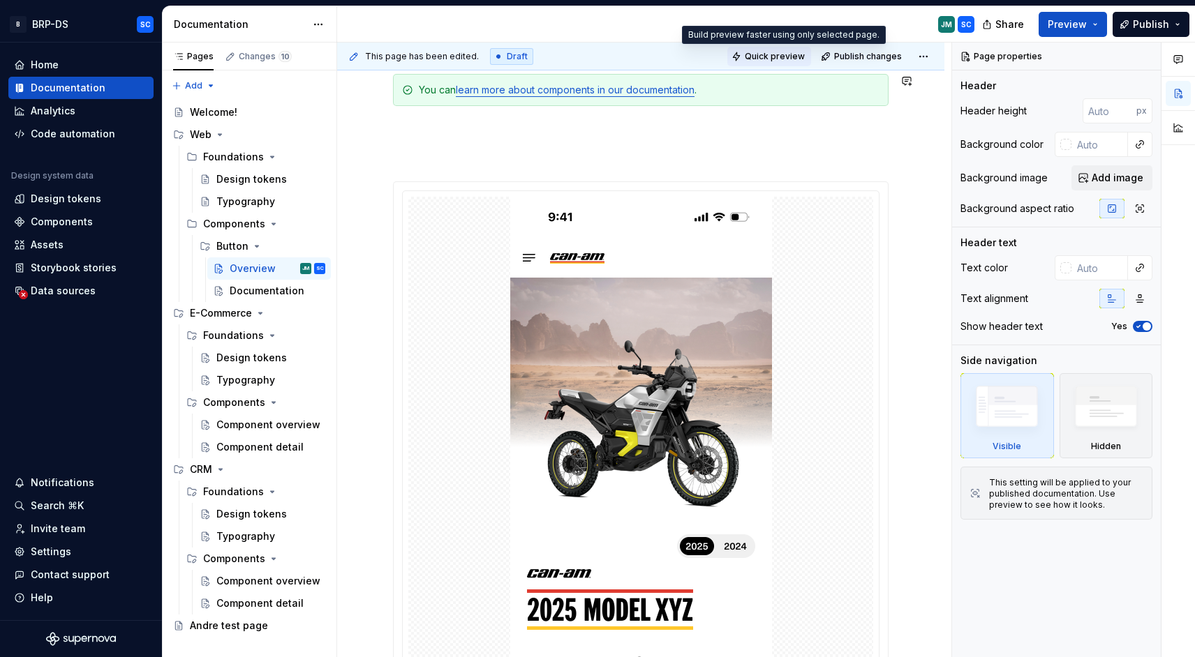
click at [791, 56] on span "Quick preview" at bounding box center [775, 56] width 60 height 11
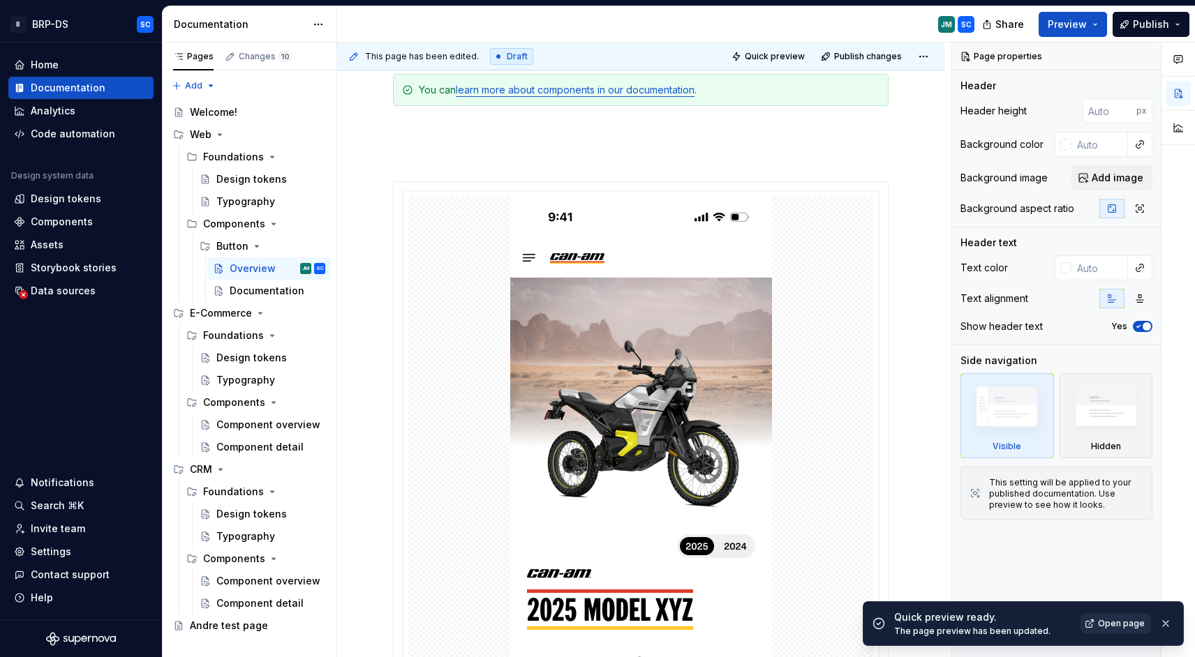
click at [1105, 627] on span "Open page" at bounding box center [1121, 623] width 47 height 11
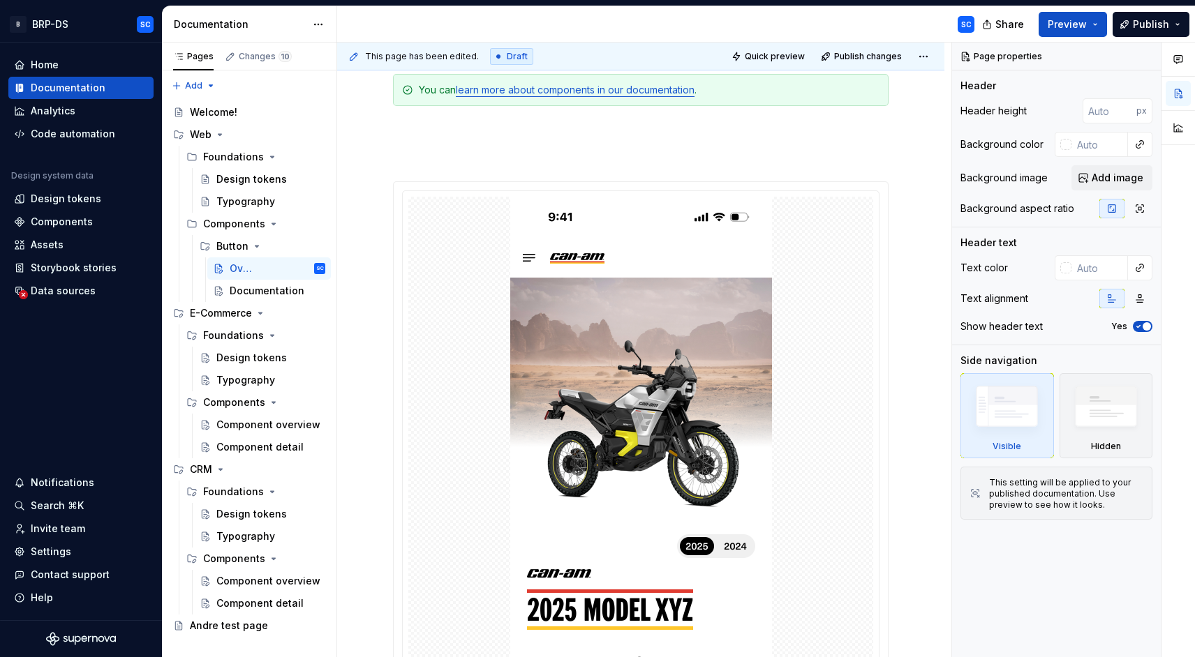
type textarea "*"
